Goal: Task Accomplishment & Management: Complete application form

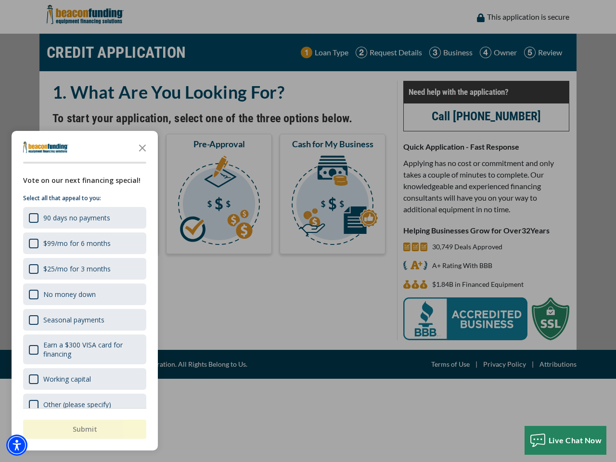
click at [308, 231] on div "button" at bounding box center [308, 231] width 616 height 462
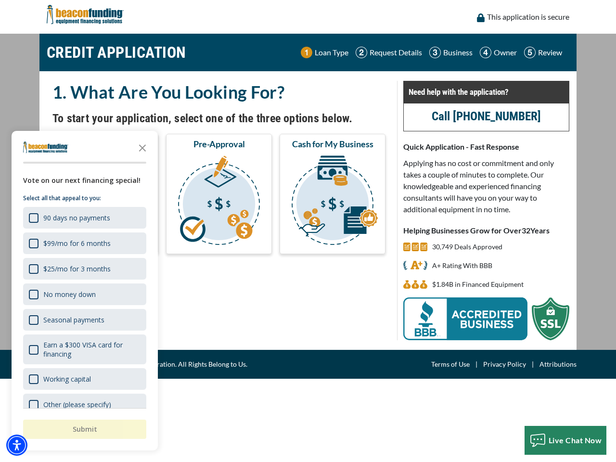
click at [17, 445] on img "Accessibility Menu" at bounding box center [16, 444] width 21 height 21
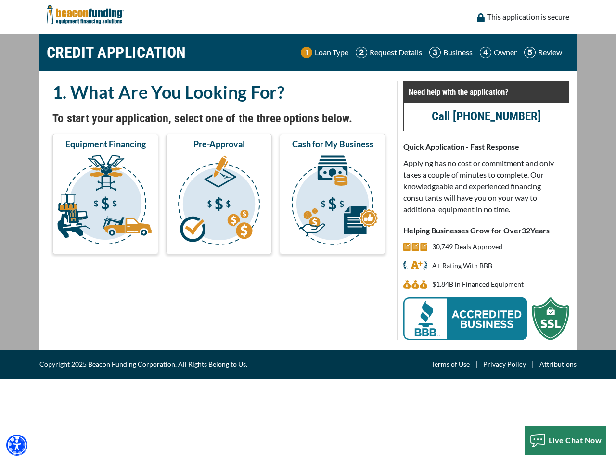
click at [308, 231] on body "Skip to main content Enable accessibility for low vision Open the accessibility…" at bounding box center [308, 231] width 616 height 462
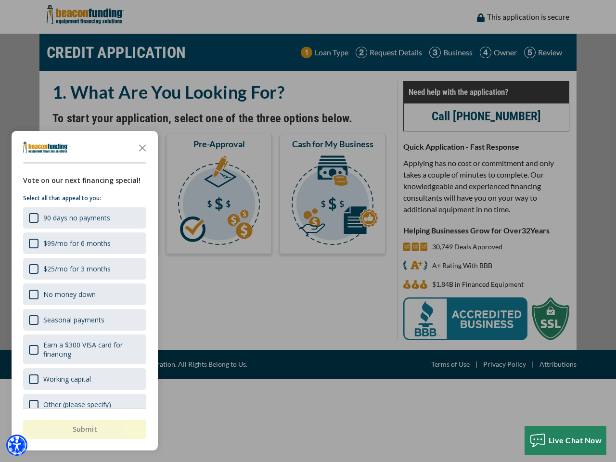
click at [142, 147] on body "Skip to main content Enable accessibility for low vision Open the accessibility…" at bounding box center [308, 231] width 616 height 462
click at [84, 217] on body "Skip to main content Enable accessibility for low vision Open the accessibility…" at bounding box center [308, 231] width 616 height 462
click at [84, 243] on body "Skip to main content Enable accessibility for low vision Open the accessibility…" at bounding box center [308, 231] width 616 height 462
click at [84, 268] on body "Skip to main content Enable accessibility for low vision Open the accessibility…" at bounding box center [308, 231] width 616 height 462
click at [84, 294] on body "Skip to main content Enable accessibility for low vision Open the accessibility…" at bounding box center [308, 231] width 616 height 462
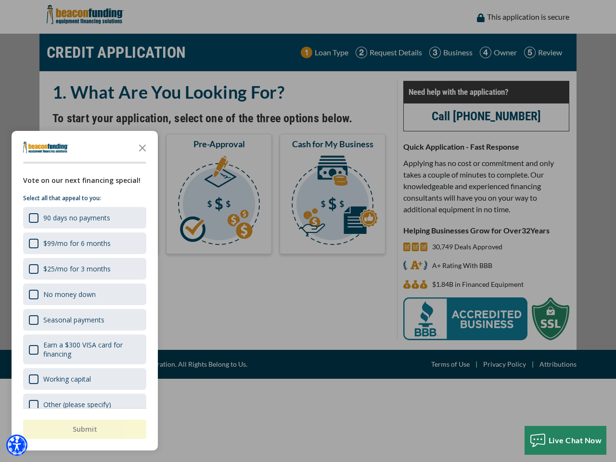
click at [84, 319] on body "Skip to main content Enable accessibility for low vision Open the accessibility…" at bounding box center [308, 231] width 616 height 462
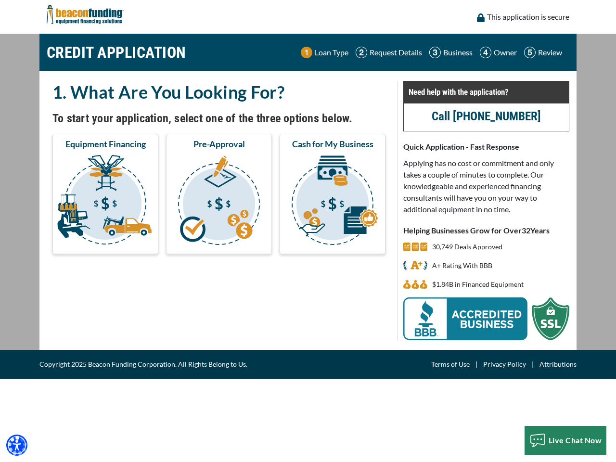
click at [84, 349] on body "Skip to main content Enable accessibility for low vision Open the accessibility…" at bounding box center [308, 231] width 616 height 462
